Goal: Task Accomplishment & Management: Use online tool/utility

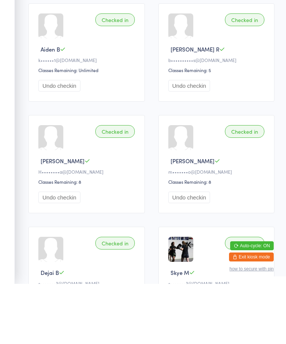
scroll to position [60, 0]
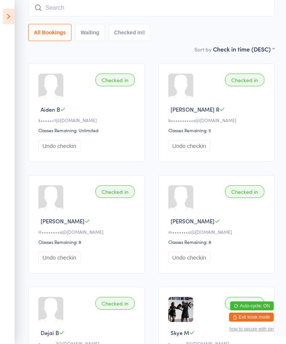
click at [10, 9] on icon at bounding box center [9, 17] width 12 height 16
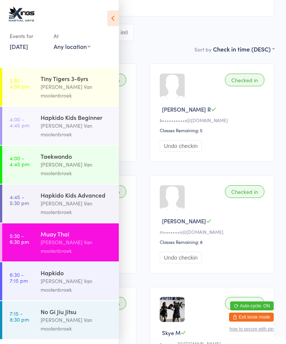
click at [92, 276] on div "[PERSON_NAME] Van moolenbroek" at bounding box center [77, 284] width 72 height 17
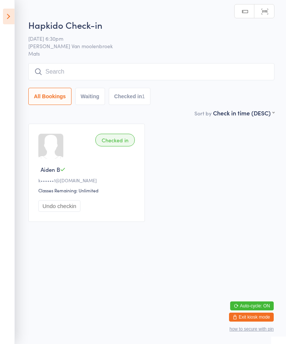
click at [186, 66] on input "search" at bounding box center [151, 71] width 247 height 17
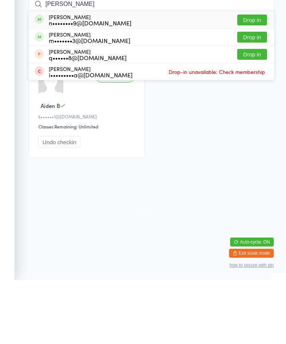
type input "[PERSON_NAME]"
click at [258, 78] on button "Drop in" at bounding box center [253, 83] width 30 height 11
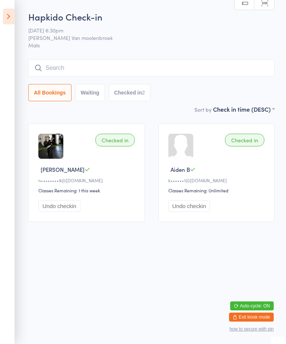
click at [104, 68] on input "search" at bounding box center [151, 67] width 247 height 17
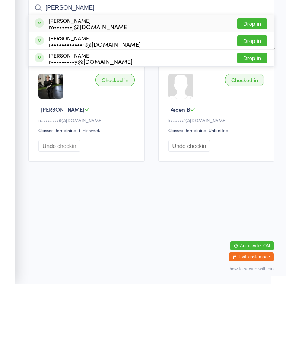
type input "[PERSON_NAME]"
click at [109, 101] on div "r••••••••••••n@[DOMAIN_NAME]" at bounding box center [95, 104] width 92 height 6
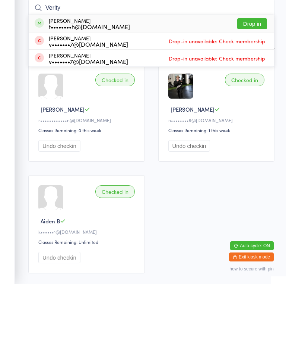
type input "Verity"
click at [92, 84] on div "t••••••••h@[DOMAIN_NAME]" at bounding box center [89, 87] width 81 height 6
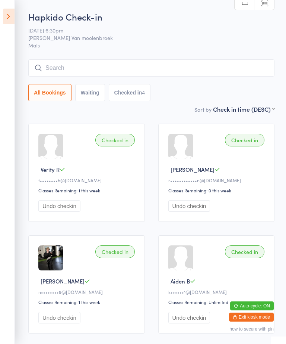
click at [81, 68] on input "search" at bounding box center [151, 67] width 247 height 17
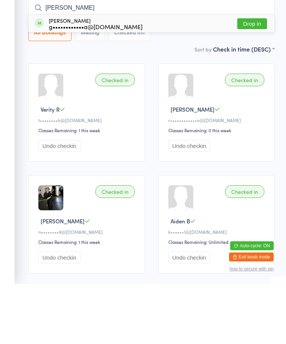
type input "[PERSON_NAME]"
click at [94, 75] on div "[PERSON_NAME] g••••••••••••a@[DOMAIN_NAME] Drop in" at bounding box center [152, 83] width 246 height 17
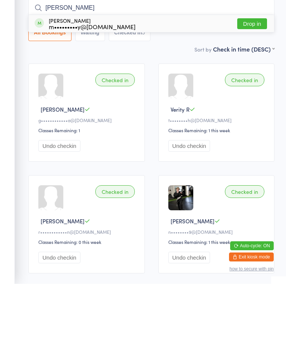
type input "[PERSON_NAME]"
click at [248, 78] on button "Drop in" at bounding box center [253, 83] width 30 height 11
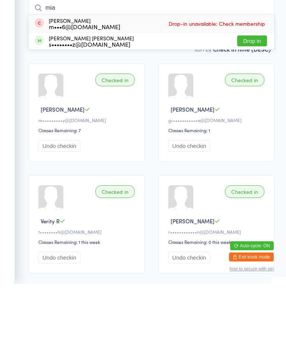
type input "mia"
click at [240, 95] on button "Drop in" at bounding box center [253, 100] width 30 height 11
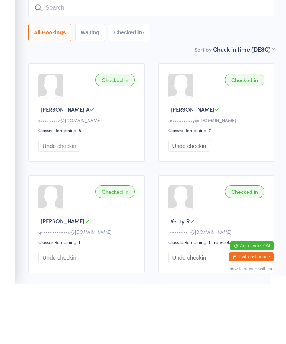
type input "o"
type input "i"
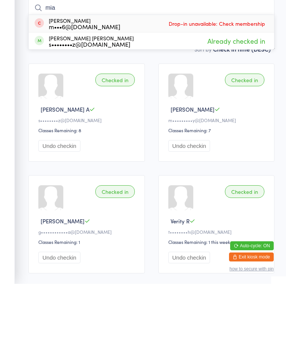
type input "mia"
click at [6, 104] on aside "Events for [DATE] [DATE] [DATE] Sun Mon Tue Wed Thu Fri Sat 31 27 28 29 30 31 0…" at bounding box center [7, 172] width 15 height 344
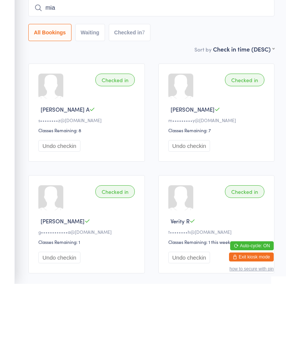
scroll to position [60, 0]
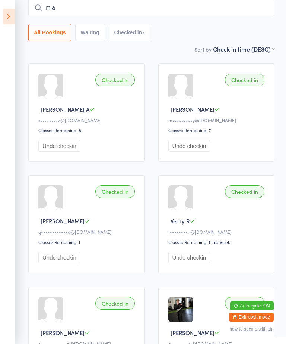
click at [11, 106] on aside "Events for [DATE] [DATE] [DATE] Sun Mon Tue Wed Thu Fri Sat 31 27 28 29 30 31 0…" at bounding box center [7, 172] width 15 height 344
click at [7, 10] on icon at bounding box center [9, 17] width 12 height 16
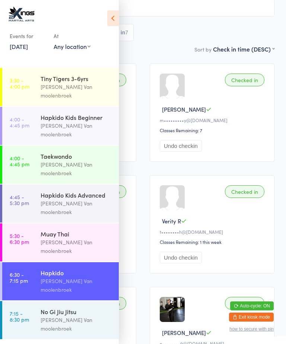
click at [37, 262] on link "6:30 - 7:15 pm [PERSON_NAME]" at bounding box center [60, 281] width 117 height 38
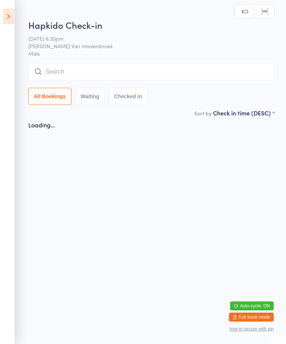
scroll to position [0, 0]
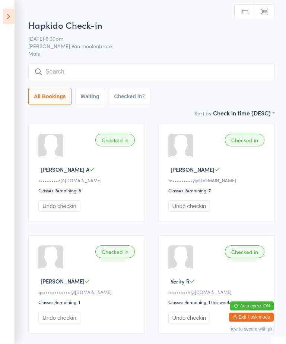
click at [188, 80] on input "search" at bounding box center [151, 71] width 247 height 17
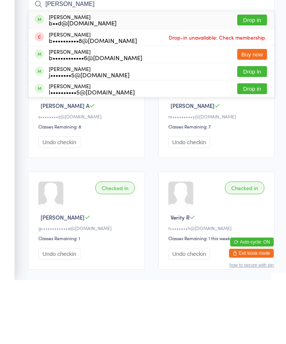
type input "[PERSON_NAME]"
click at [213, 75] on div "[PERSON_NAME] b••d@[DOMAIN_NAME] Drop in" at bounding box center [152, 83] width 246 height 17
